Goal: Navigation & Orientation: Find specific page/section

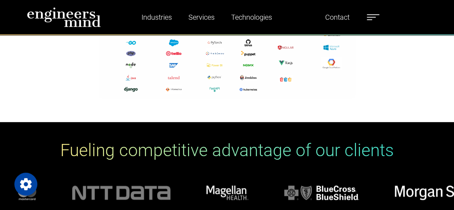
scroll to position [1542, 0]
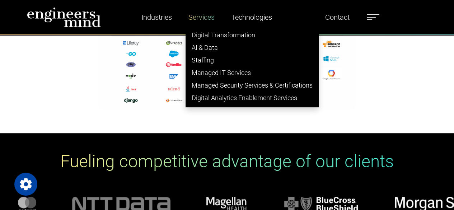
click at [205, 21] on link "Services" at bounding box center [201, 17] width 32 height 16
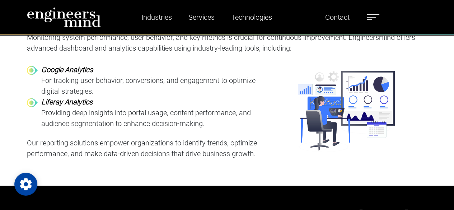
scroll to position [2044, 0]
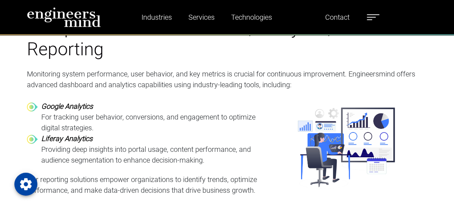
click at [239, 57] on h1 "Comprehensive Dashboards, Analytics, and Reporting" at bounding box center [227, 38] width 400 height 43
click at [69, 16] on img at bounding box center [64, 17] width 74 height 20
